Goal: Task Accomplishment & Management: Complete application form

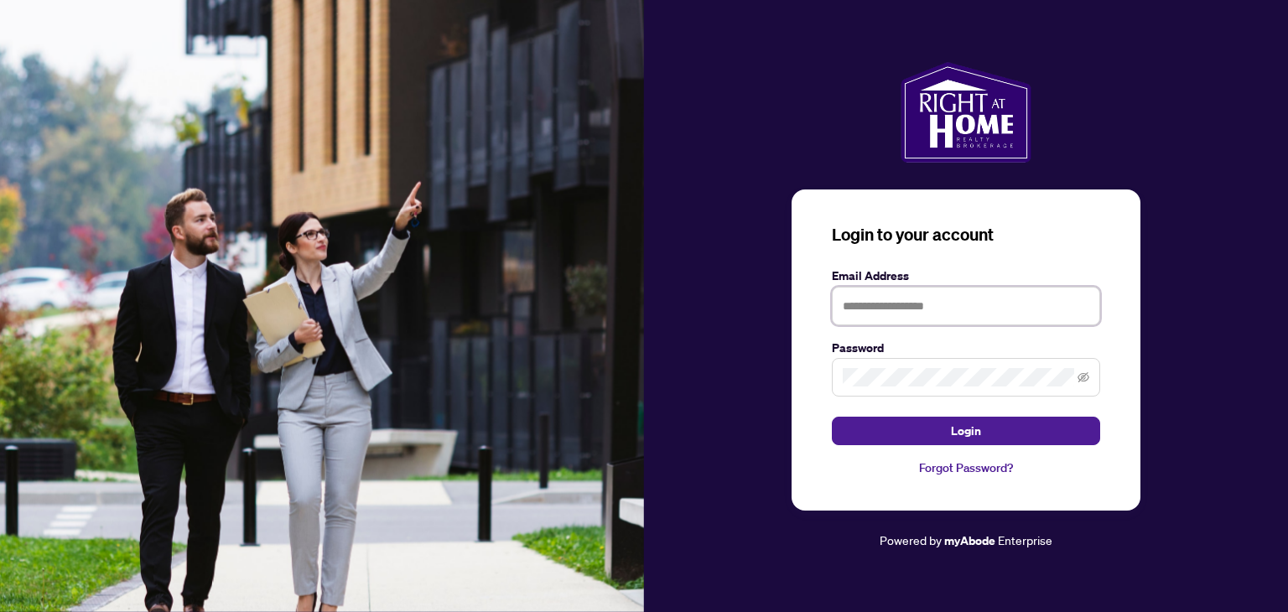
type input "**********"
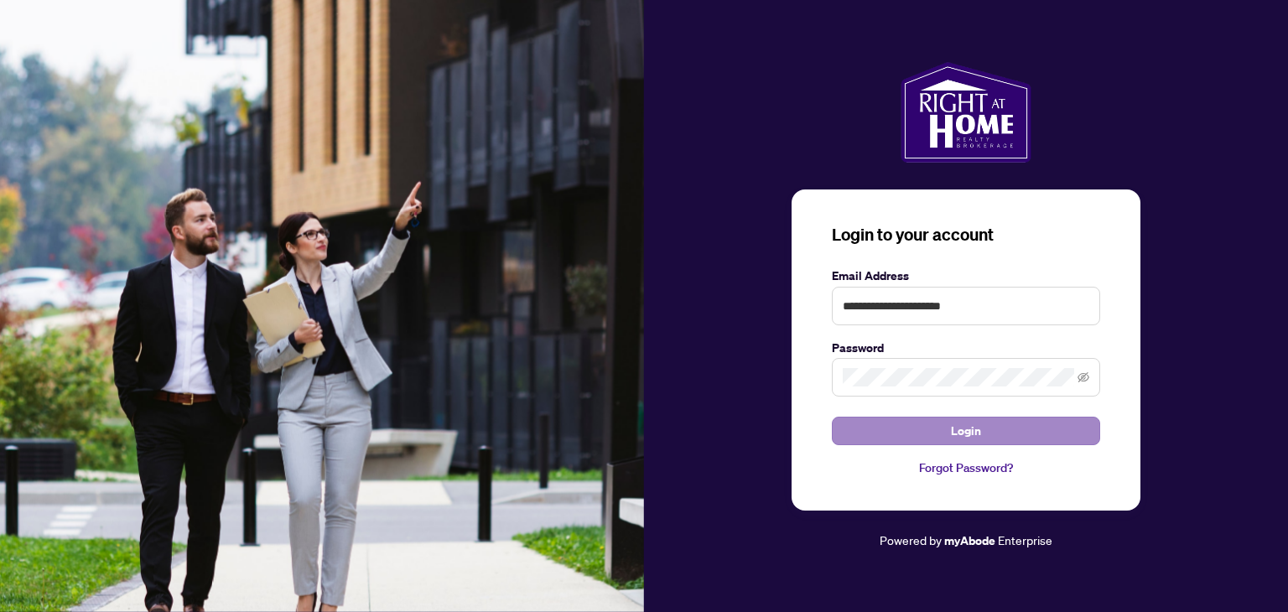
click at [1062, 420] on button "Login" at bounding box center [966, 431] width 268 height 29
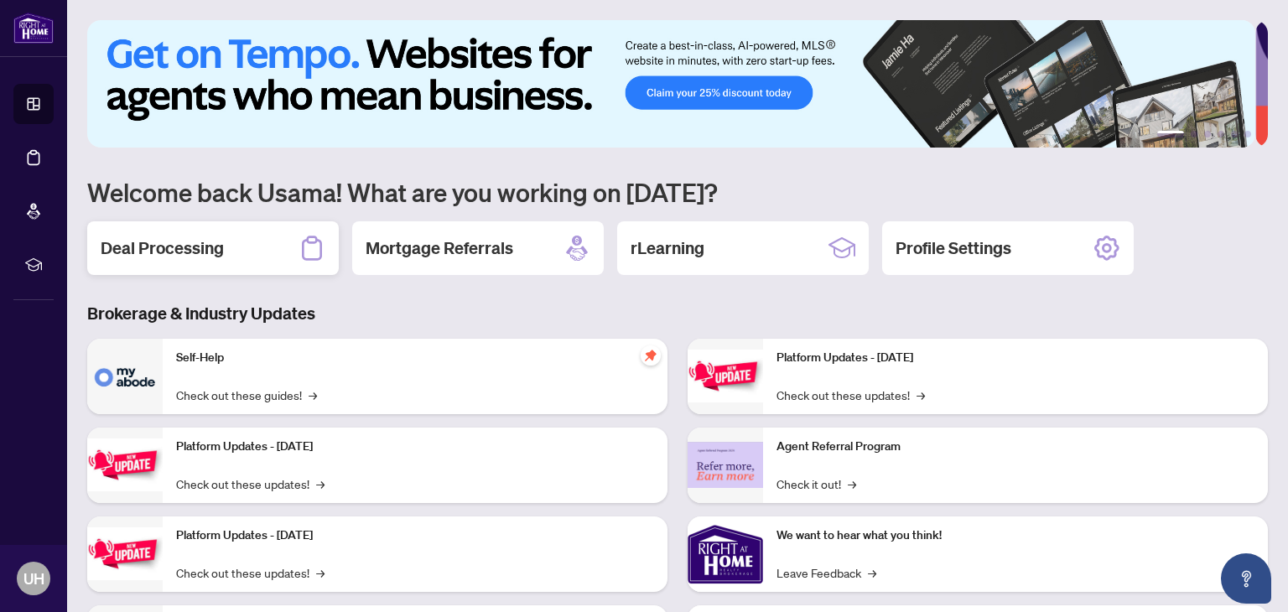
click at [199, 247] on h2 "Deal Processing" at bounding box center [162, 247] width 123 height 23
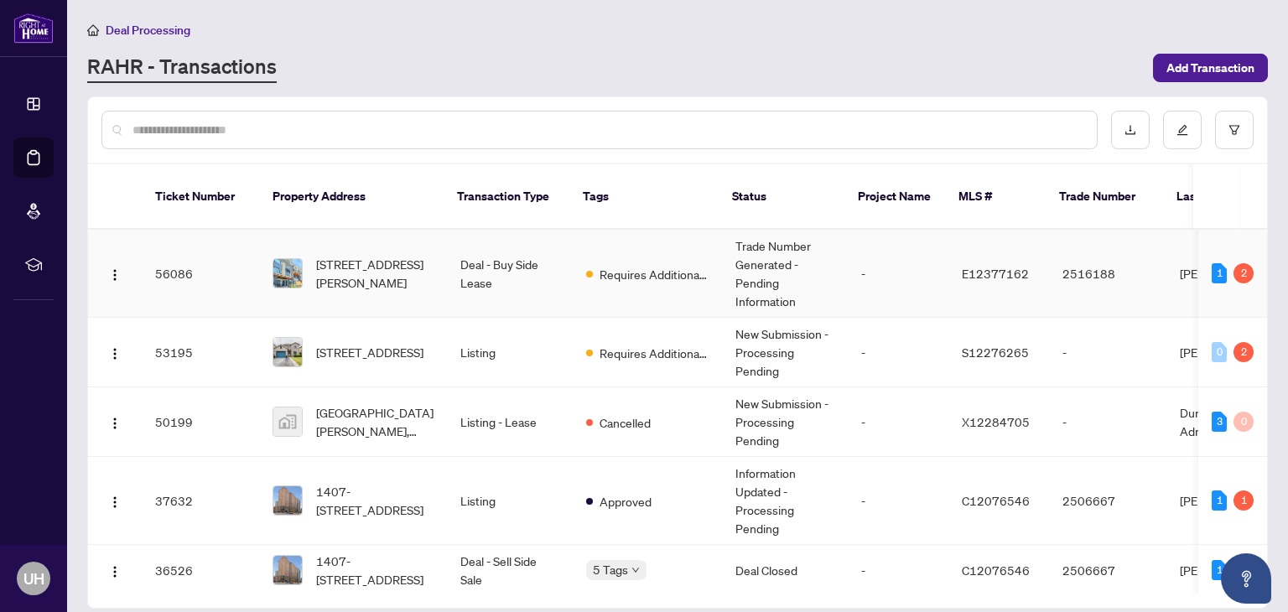
click at [1105, 282] on td "2516188" at bounding box center [1107, 274] width 117 height 88
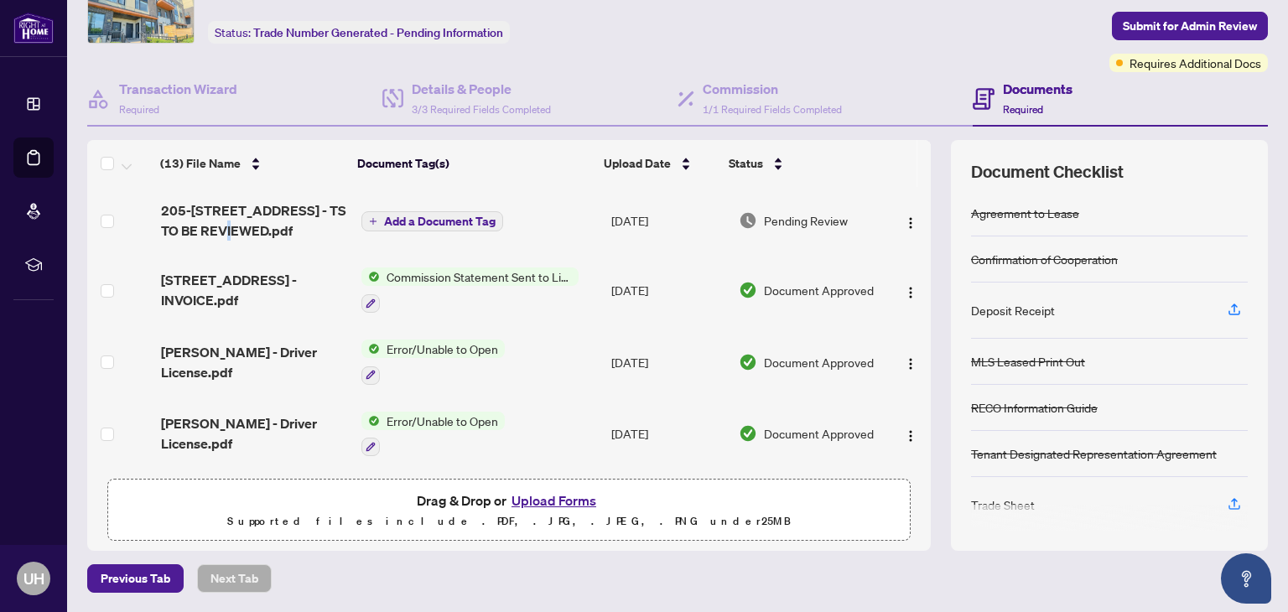
click at [227, 239] on span "205-[STREET_ADDRESS] - TS TO BE REVIEWED.pdf" at bounding box center [254, 220] width 187 height 40
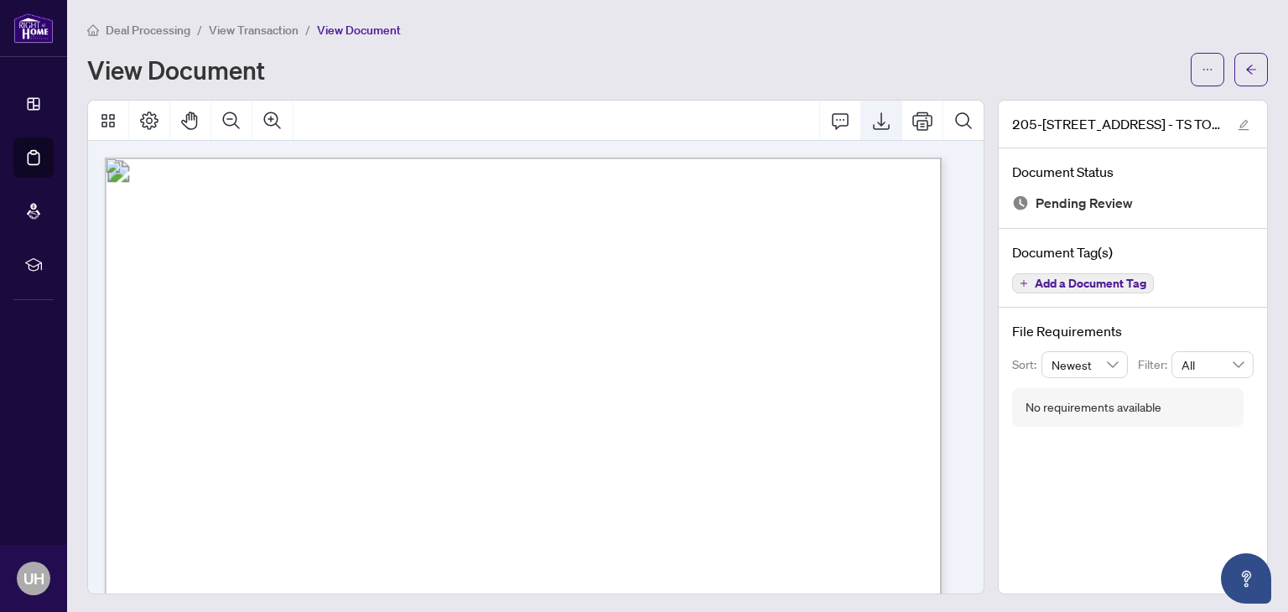
click at [873, 121] on icon "Export" at bounding box center [881, 121] width 20 height 20
drag, startPoint x: 1243, startPoint y: 69, endPoint x: 1228, endPoint y: 8, distance: 63.0
click at [1243, 69] on button "button" at bounding box center [1251, 70] width 34 height 34
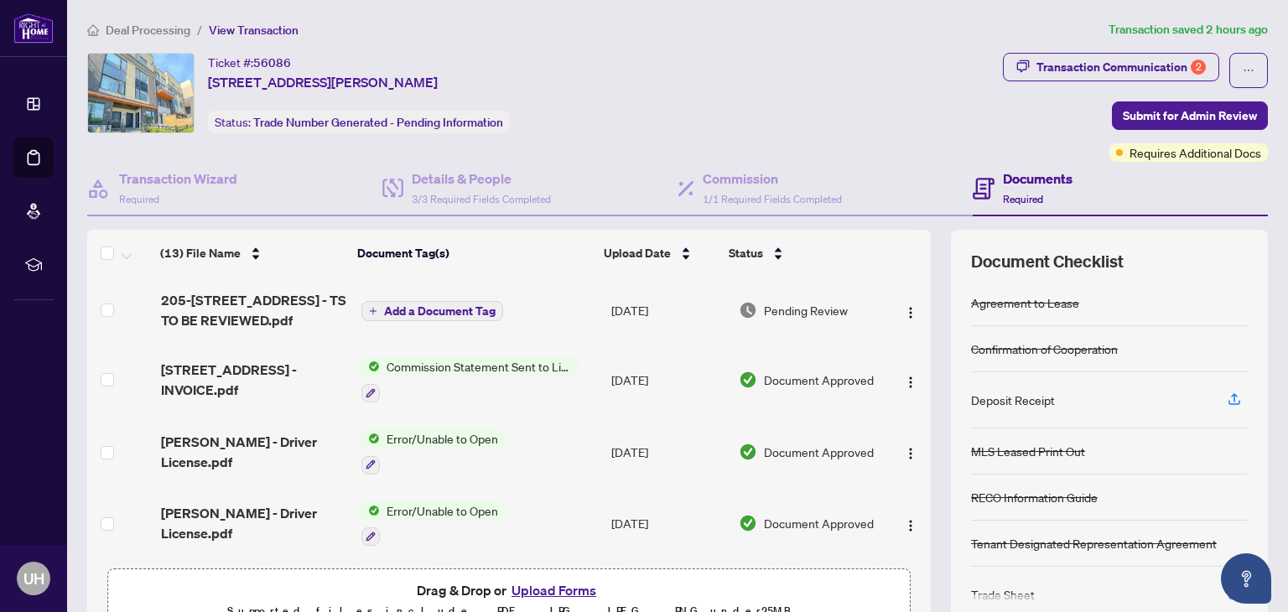
click at [576, 304] on td "Add a Document Tag" at bounding box center [480, 310] width 250 height 67
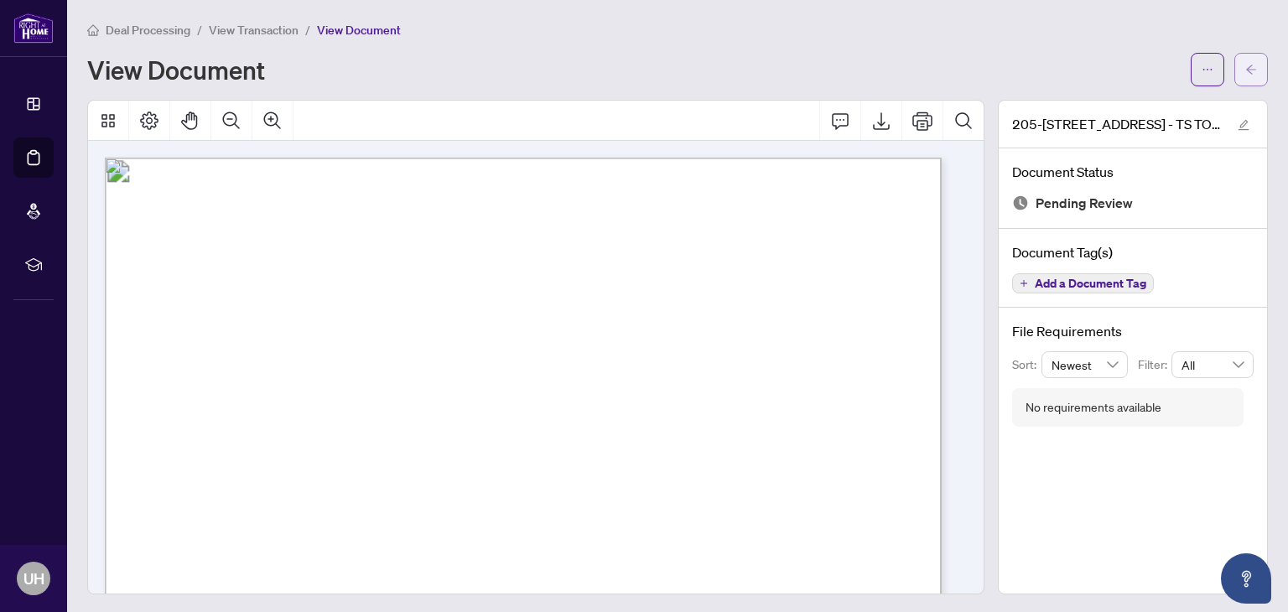
click at [1244, 65] on button "button" at bounding box center [1251, 70] width 34 height 34
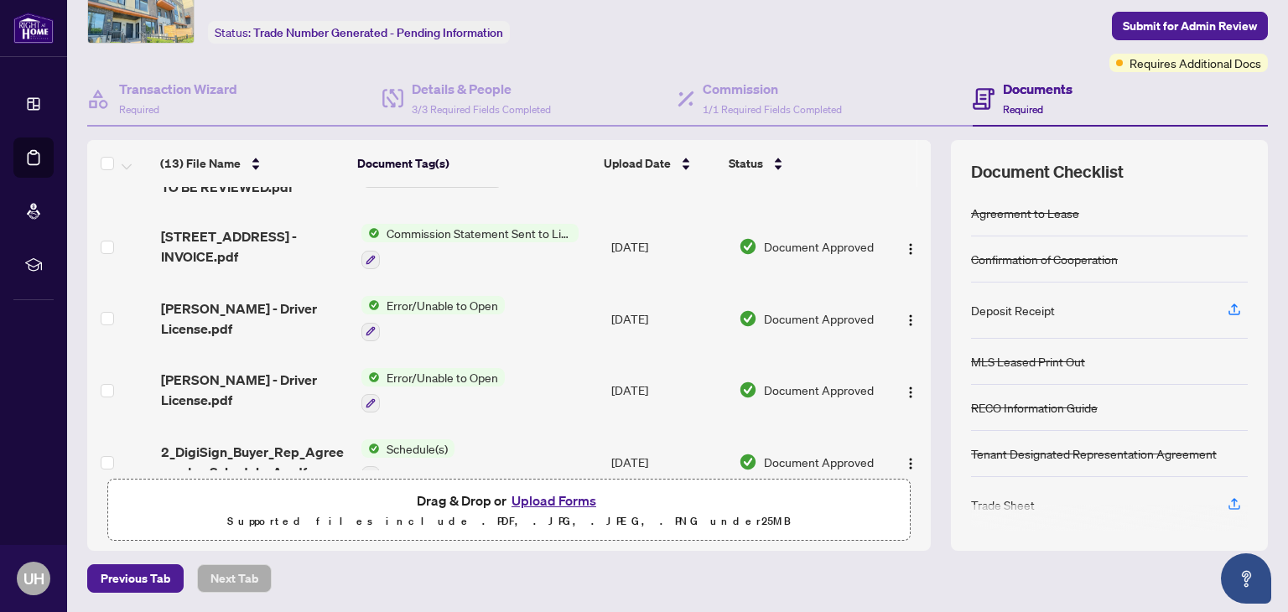
scroll to position [84, 0]
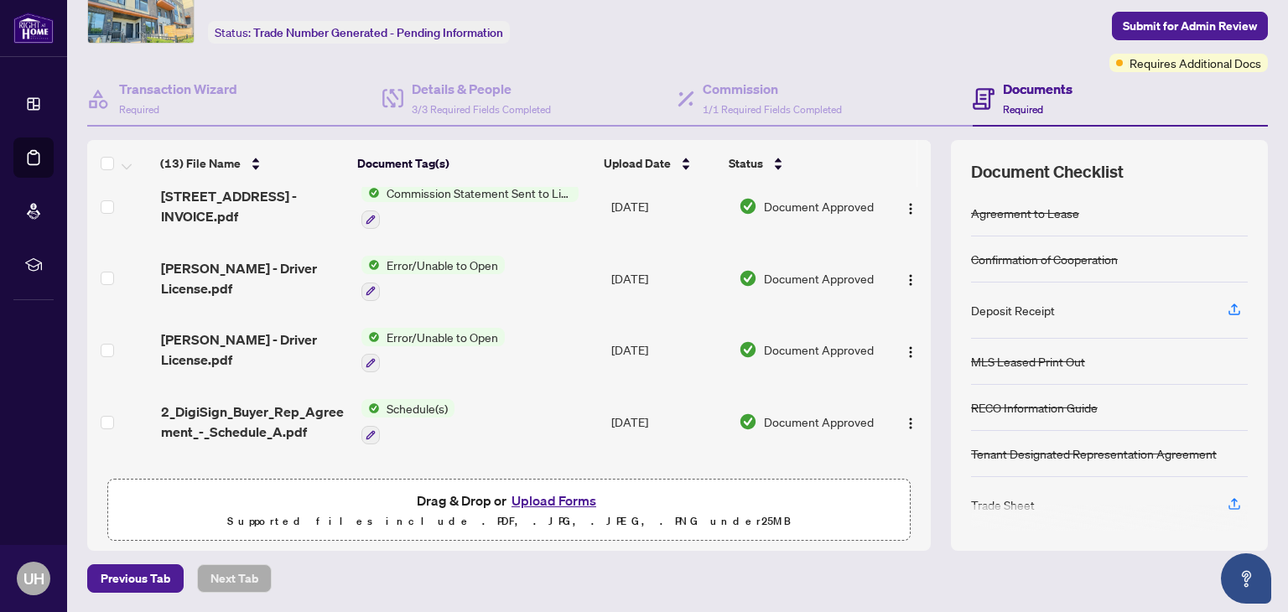
click at [556, 501] on button "Upload Forms" at bounding box center [553, 501] width 95 height 22
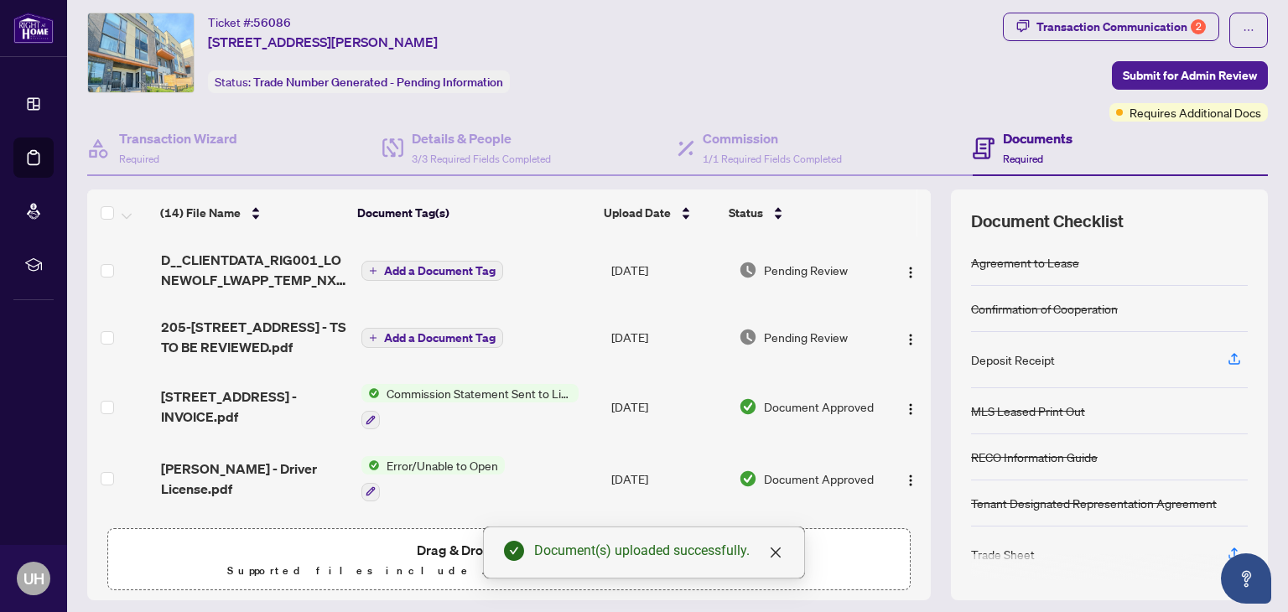
scroll to position [0, 0]
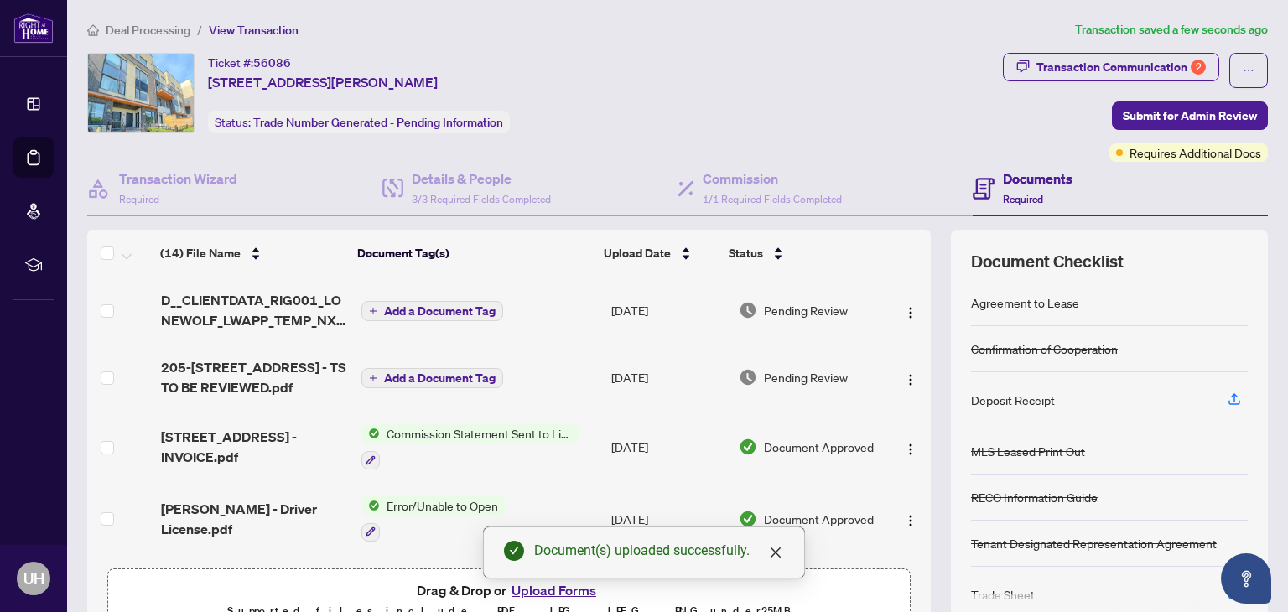
click at [412, 310] on span "Add a Document Tag" at bounding box center [440, 311] width 112 height 12
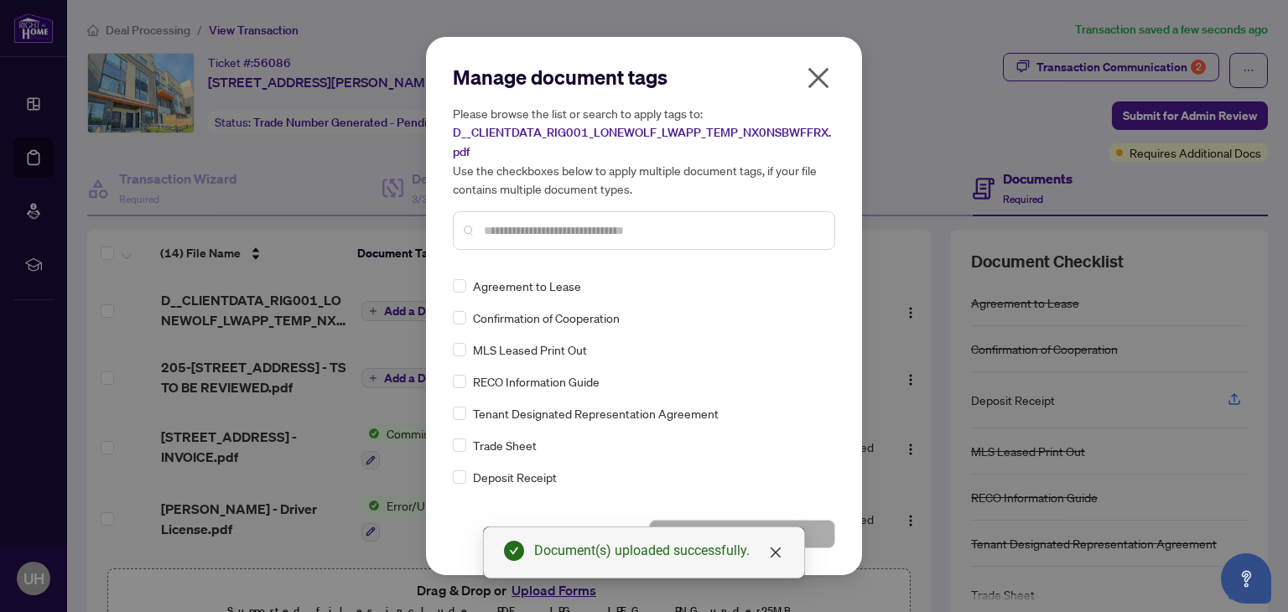
click at [608, 272] on div "Manage document tags Please browse the list or search to apply tags to: D__CLIE…" at bounding box center [644, 306] width 382 height 485
click at [605, 226] on input "text" at bounding box center [652, 230] width 337 height 18
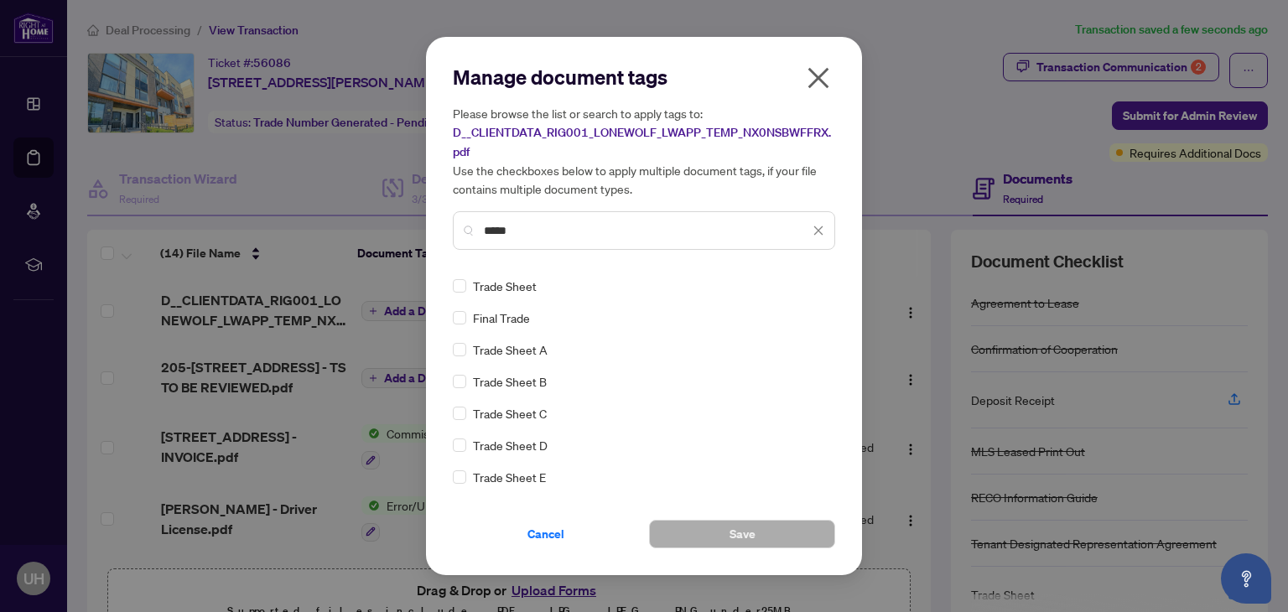
type input "*****"
click at [780, 547] on button "Save" at bounding box center [742, 534] width 186 height 29
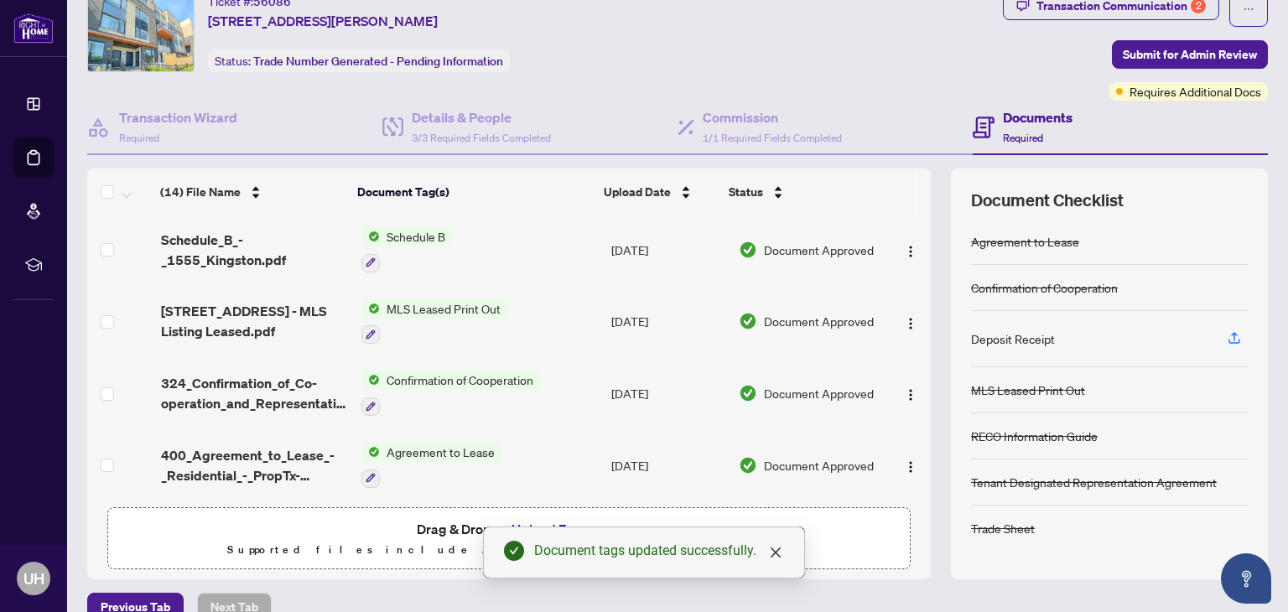
scroll to position [90, 0]
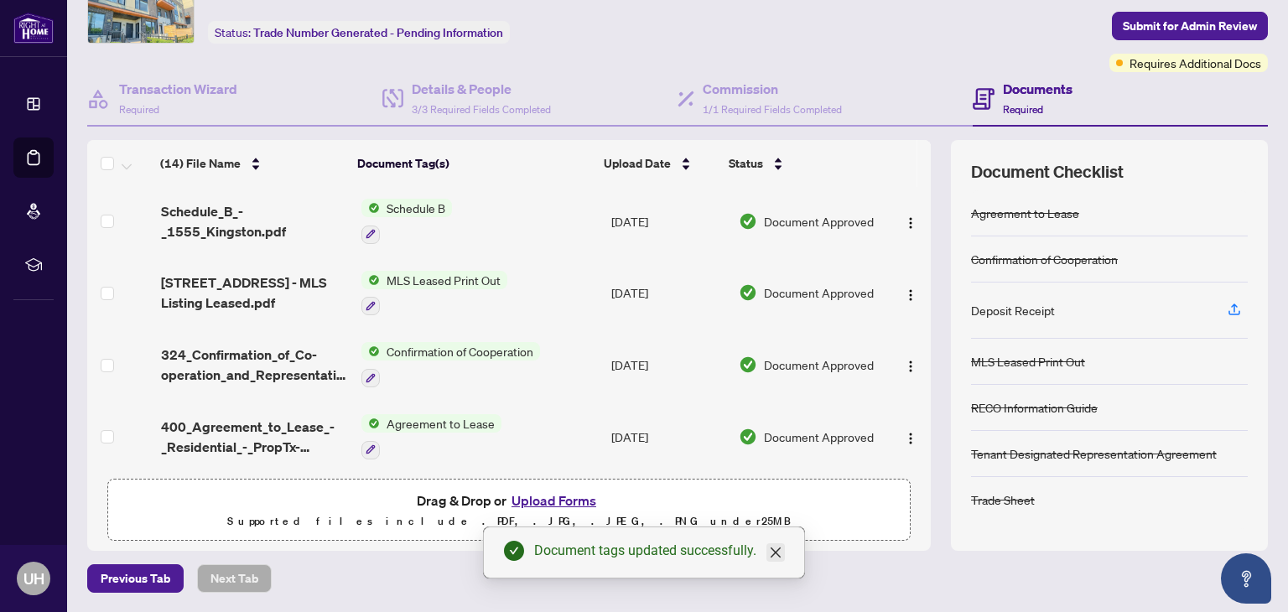
click at [771, 548] on icon "close" at bounding box center [775, 552] width 13 height 13
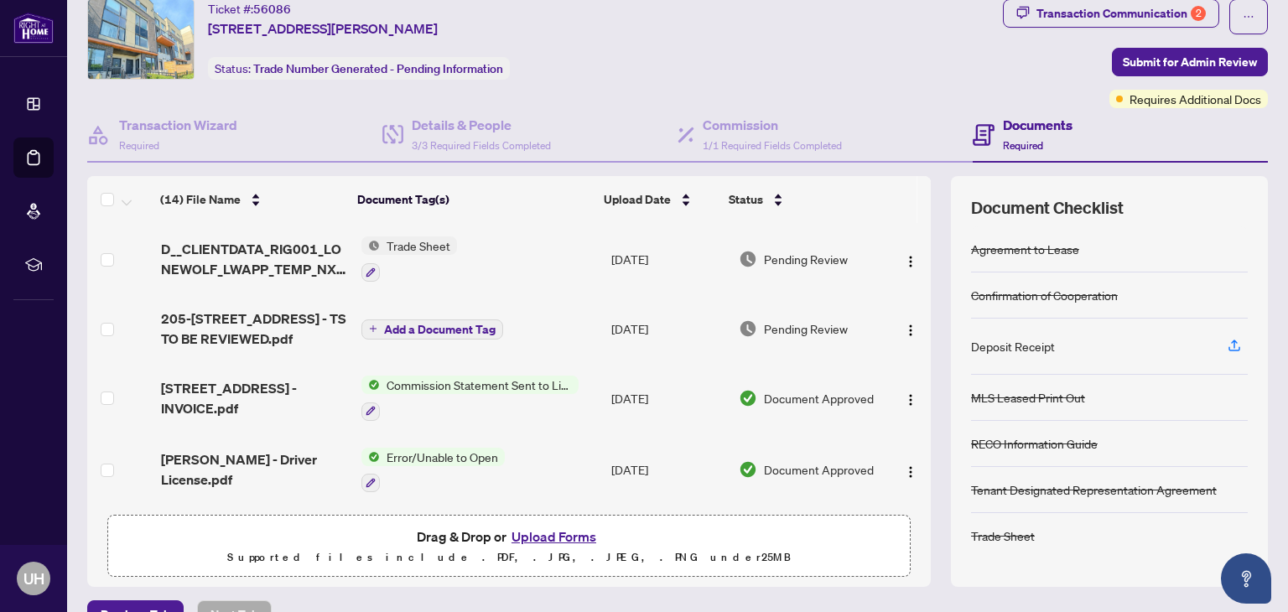
scroll to position [0, 0]
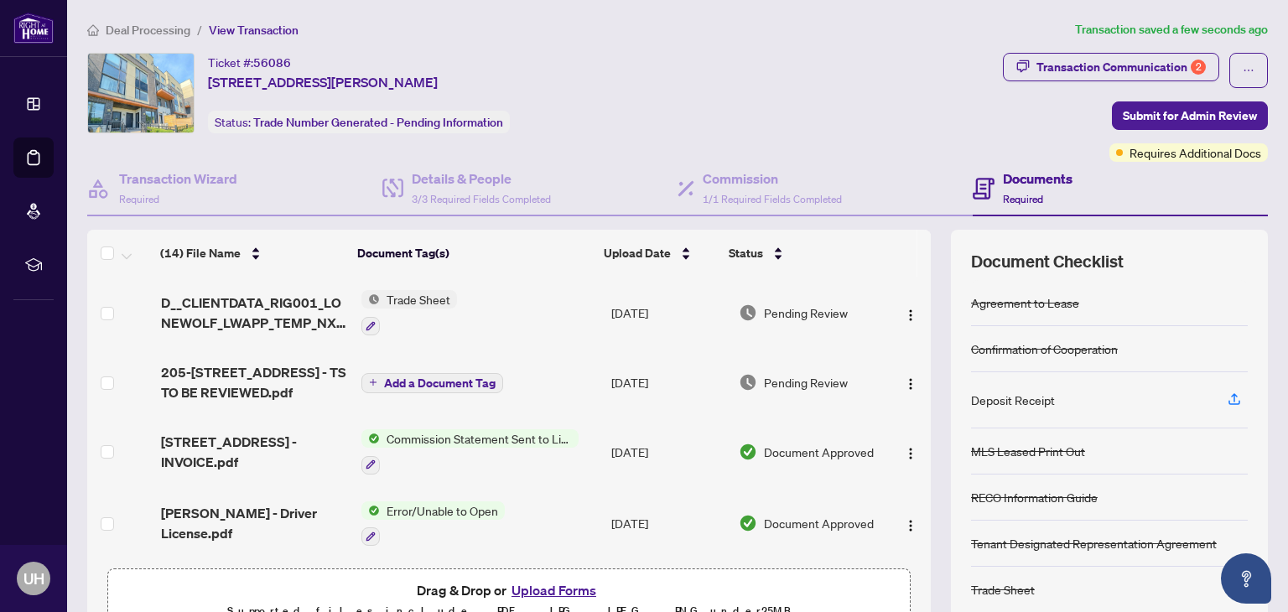
click at [1150, 42] on div "Deal Processing / View Transaction Transaction saved a few seconds ago Ticket #…" at bounding box center [677, 351] width 1194 height 662
click at [1108, 71] on div "Transaction Communication 2" at bounding box center [1120, 67] width 169 height 27
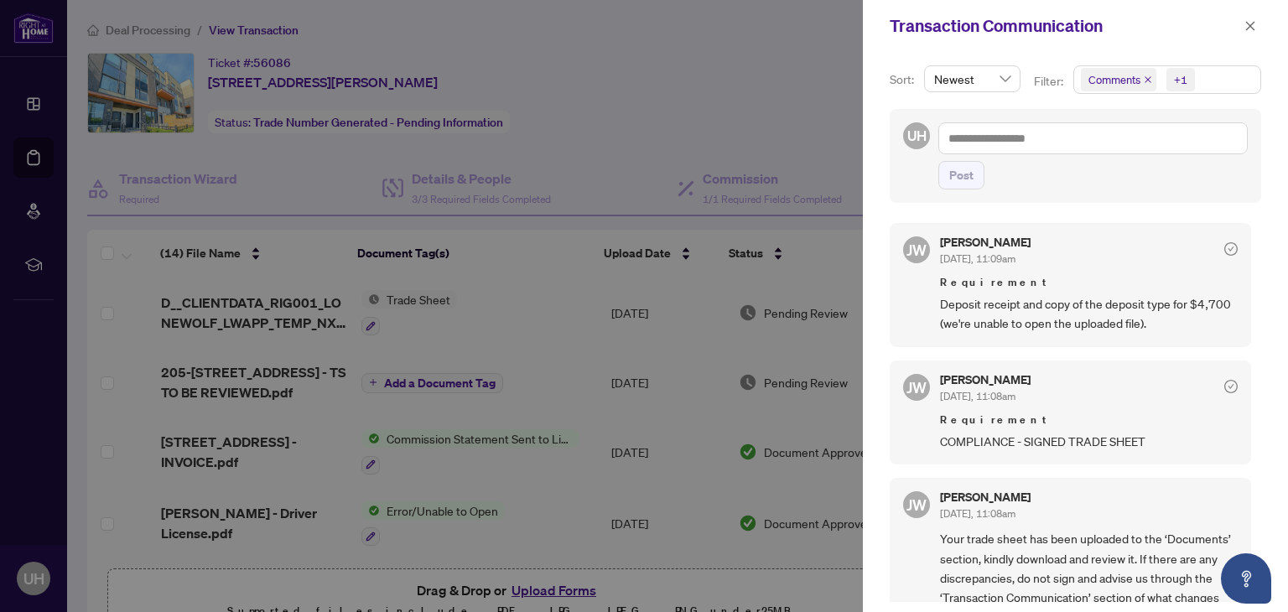
click at [627, 184] on div at bounding box center [644, 306] width 1288 height 612
click at [592, 154] on div at bounding box center [644, 306] width 1288 height 612
click at [1248, 36] on span "button" at bounding box center [1250, 26] width 12 height 27
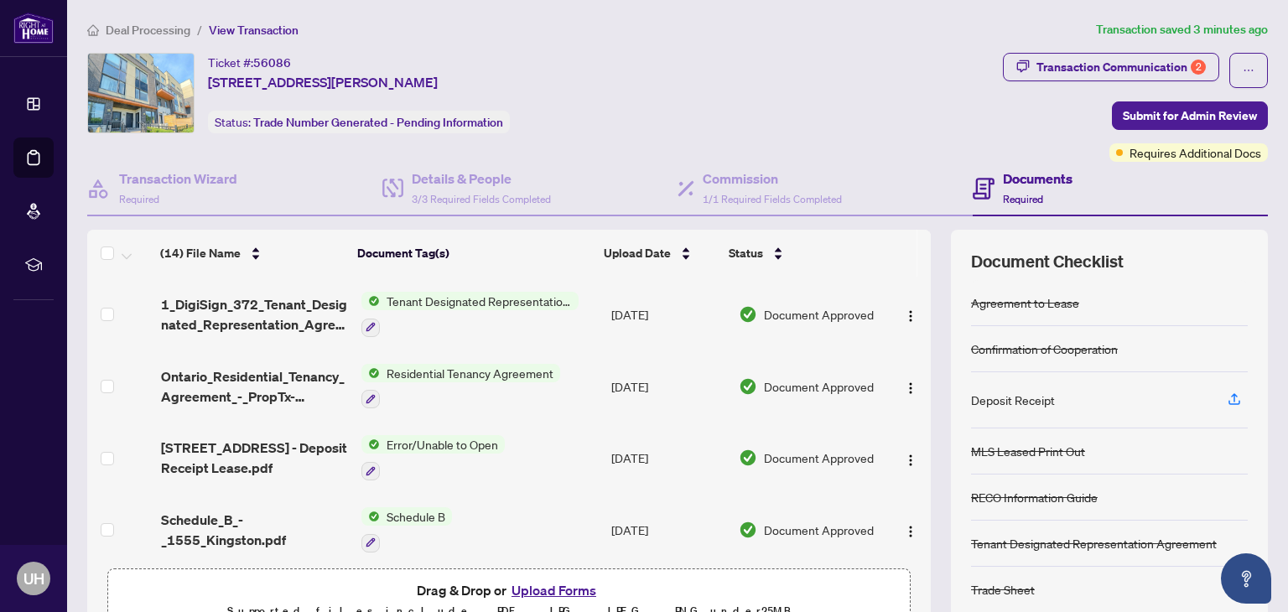
scroll to position [503, 0]
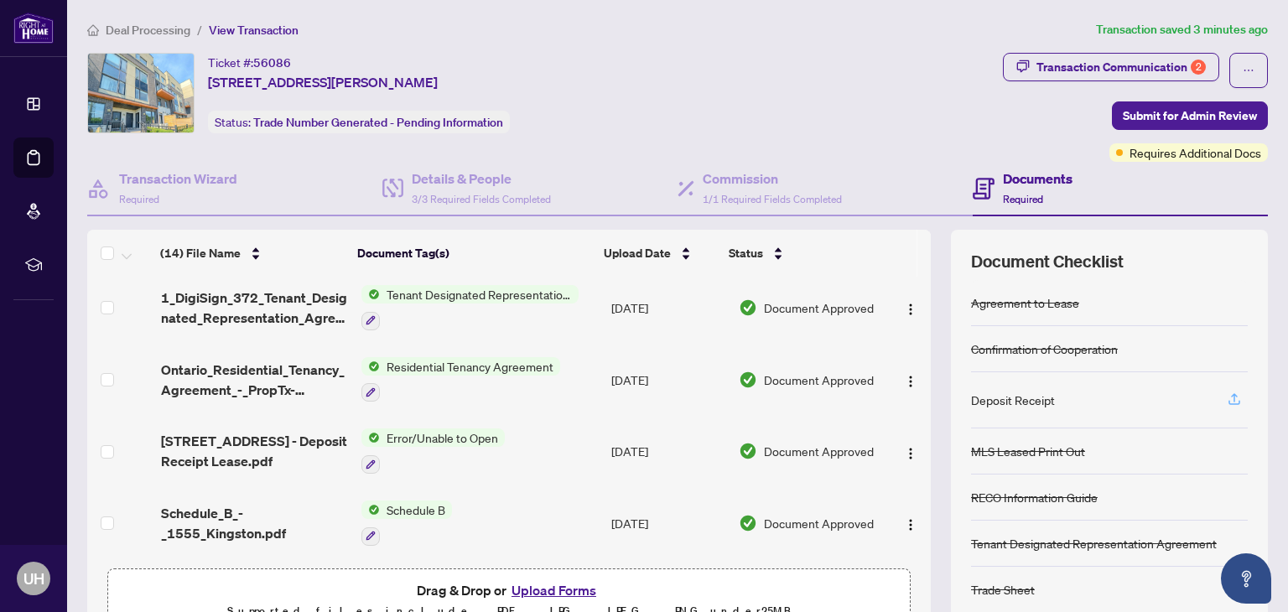
click at [1230, 396] on button "button" at bounding box center [1234, 400] width 27 height 29
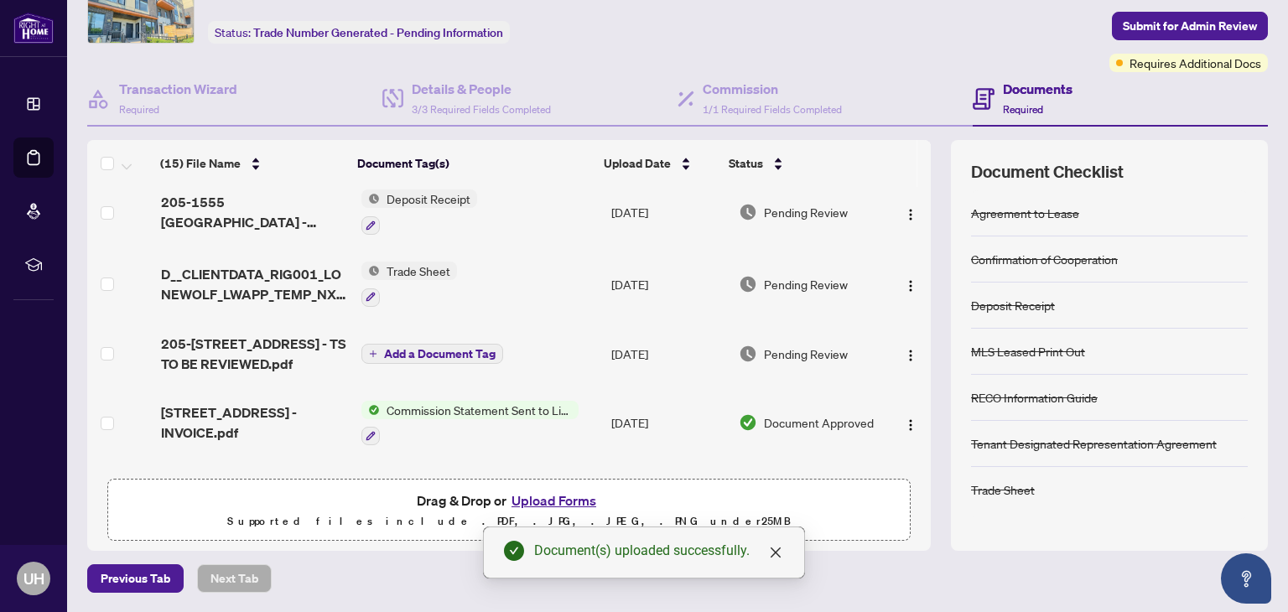
scroll to position [0, 0]
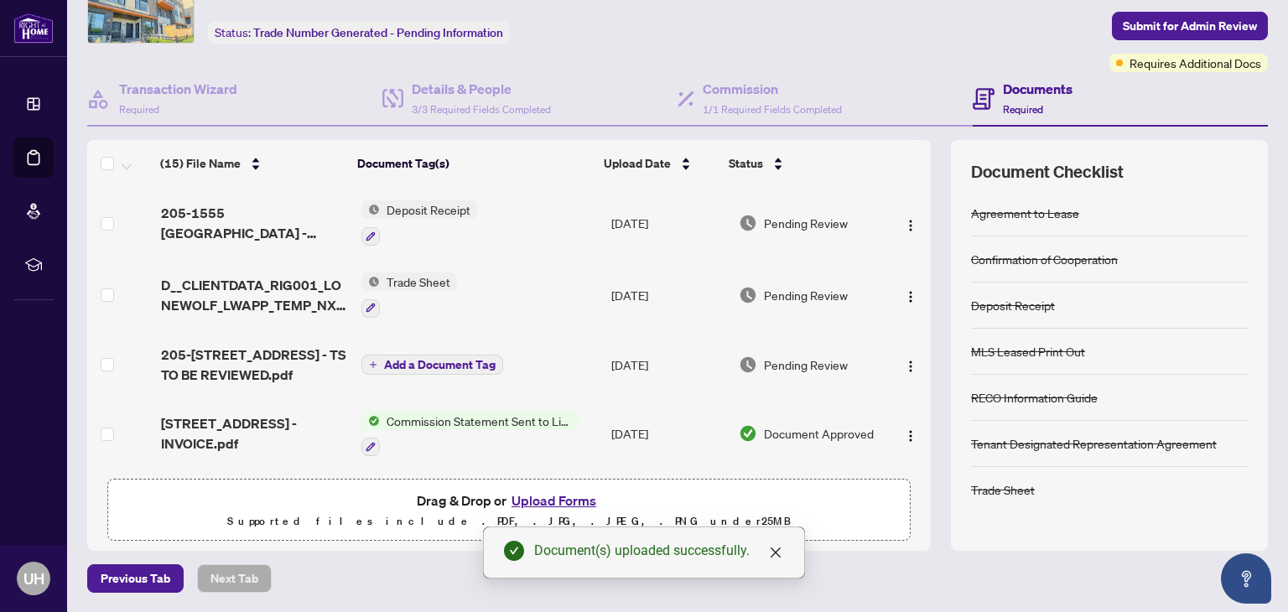
click at [912, 577] on div "Previous Tab Next Tab" at bounding box center [677, 578] width 1181 height 29
click at [1129, 27] on span "Submit for Admin Review" at bounding box center [1190, 26] width 134 height 27
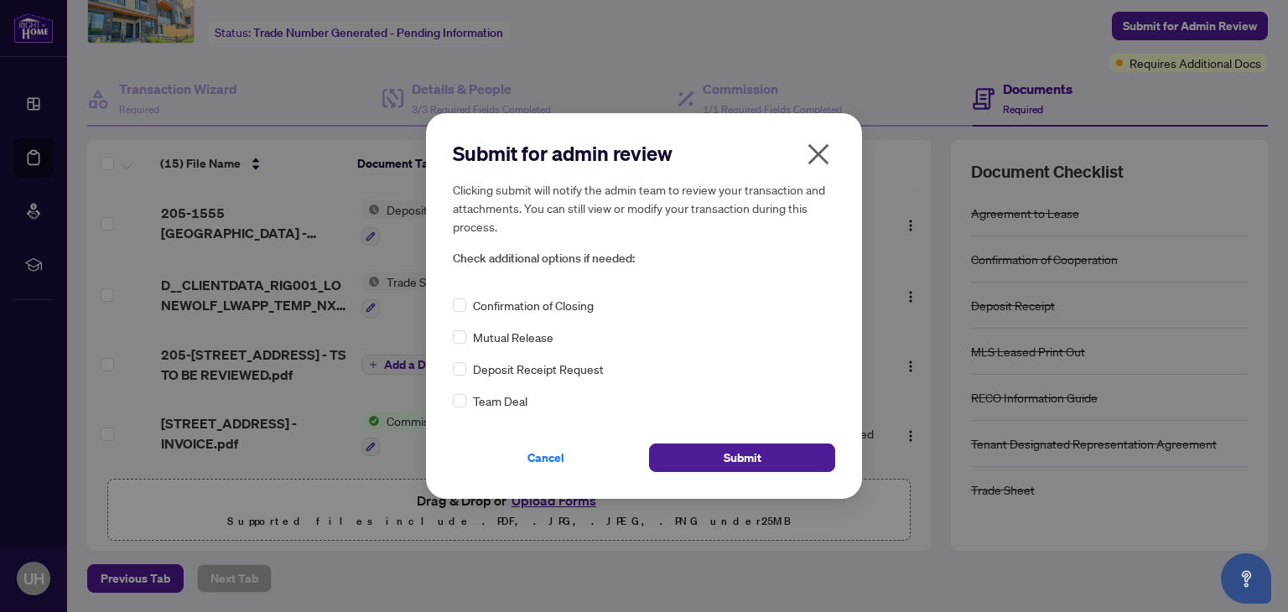
click at [576, 299] on span "Confirmation of Closing" at bounding box center [533, 305] width 121 height 18
click at [532, 291] on div "Submit for admin review Clicking submit will notify the admin team to review yo…" at bounding box center [644, 305] width 382 height 331
click at [462, 276] on div "Submit for admin review Clicking submit will notify the admin team to review yo…" at bounding box center [644, 211] width 382 height 142
click at [791, 467] on button "Submit" at bounding box center [742, 458] width 186 height 29
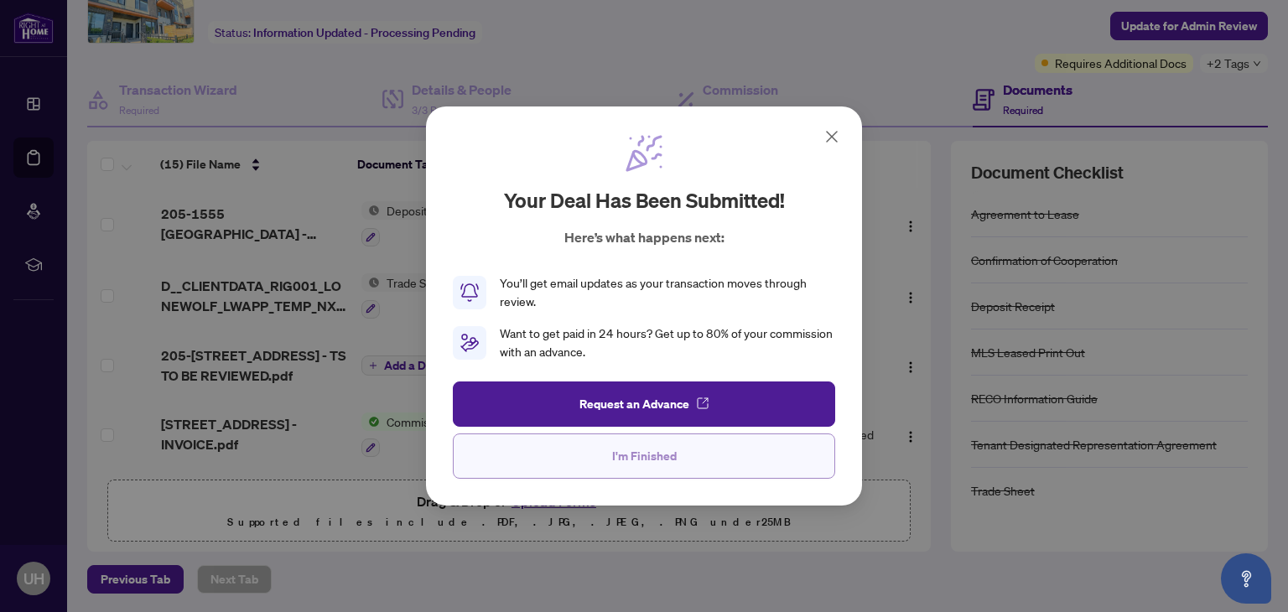
click at [693, 453] on button "I'm Finished" at bounding box center [644, 455] width 382 height 45
